Goal: Task Accomplishment & Management: Complete application form

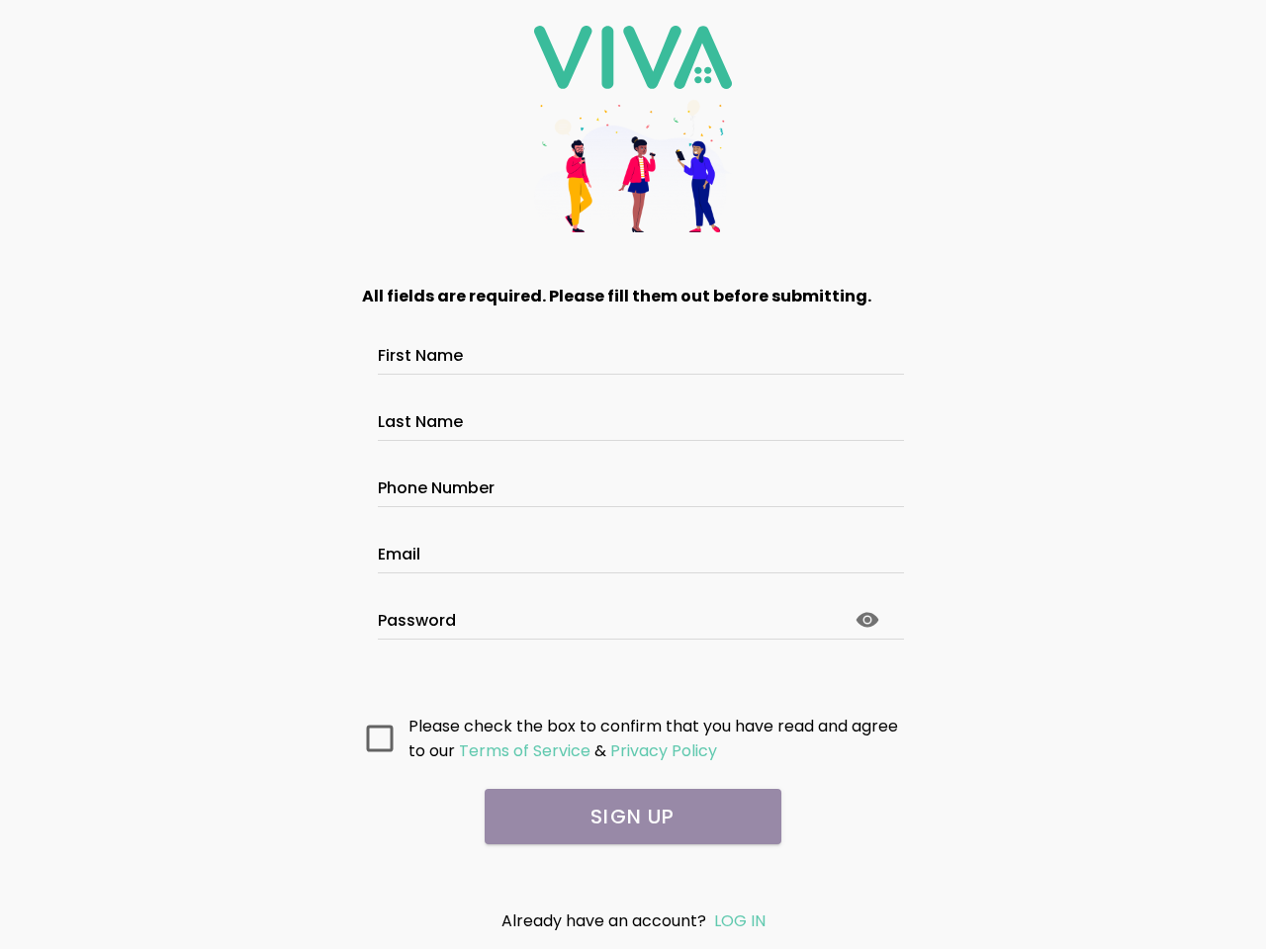
click at [633, 350] on input "First Name" at bounding box center [633, 358] width 510 height 17
click at [633, 416] on input "Last Name" at bounding box center [633, 424] width 510 height 17
click at [633, 482] on input "Phone Number" at bounding box center [633, 490] width 510 height 17
click at [633, 549] on input "Email" at bounding box center [633, 557] width 510 height 17
click at [867, 620] on circle at bounding box center [867, 620] width 6 height 6
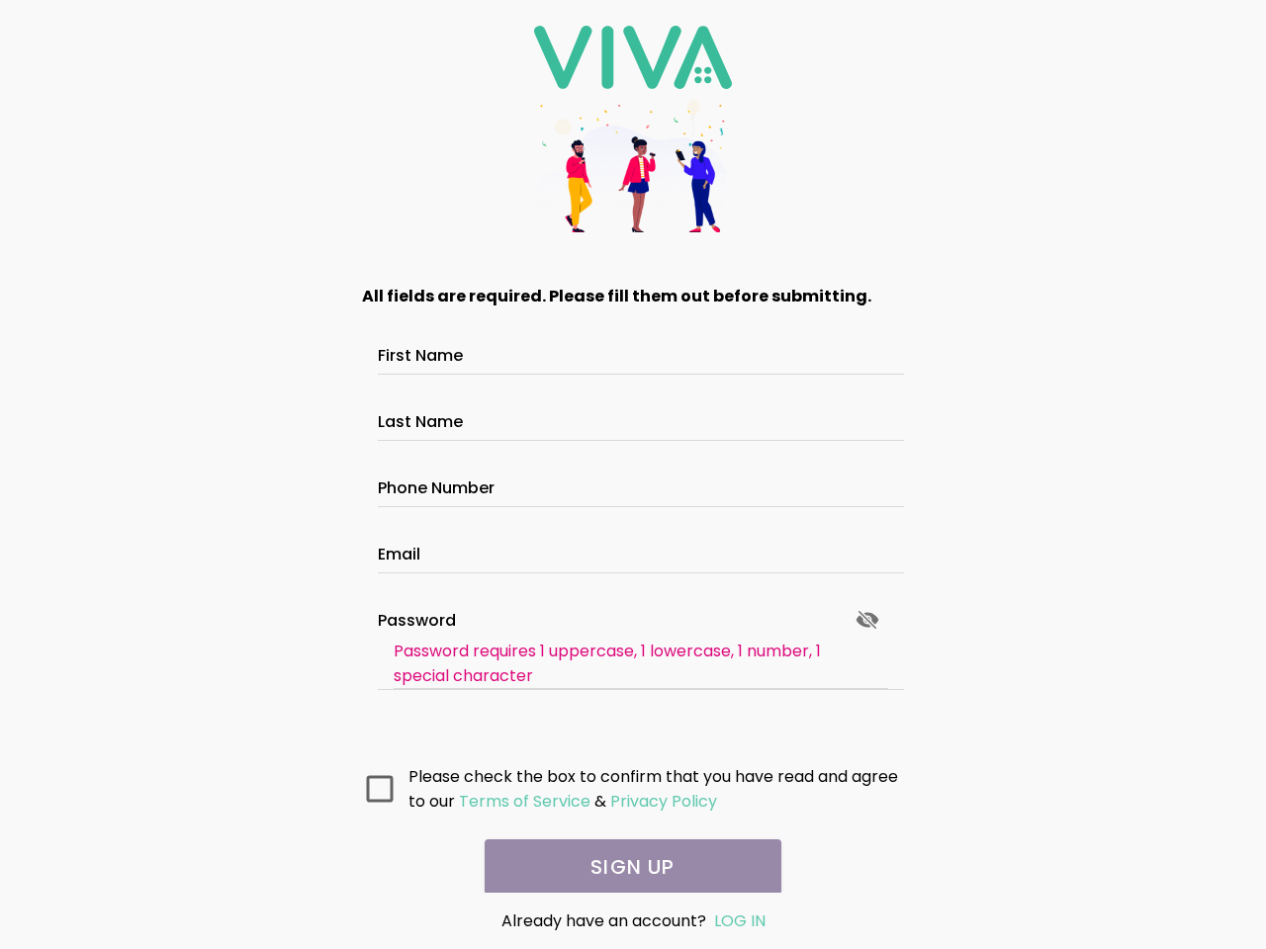
click at [380, 738] on ion-grid "All fields are required. Please fill them out before submitting. First Name Las…" at bounding box center [633, 549] width 562 height 550
click at [523, 750] on ion-grid "All fields are required. Please fill them out before submitting. First Name Las…" at bounding box center [633, 549] width 562 height 550
click at [661, 750] on ion-grid "All fields are required. Please fill them out before submitting. First Name Las…" at bounding box center [633, 549] width 562 height 550
